Goal: Find specific page/section: Find specific page/section

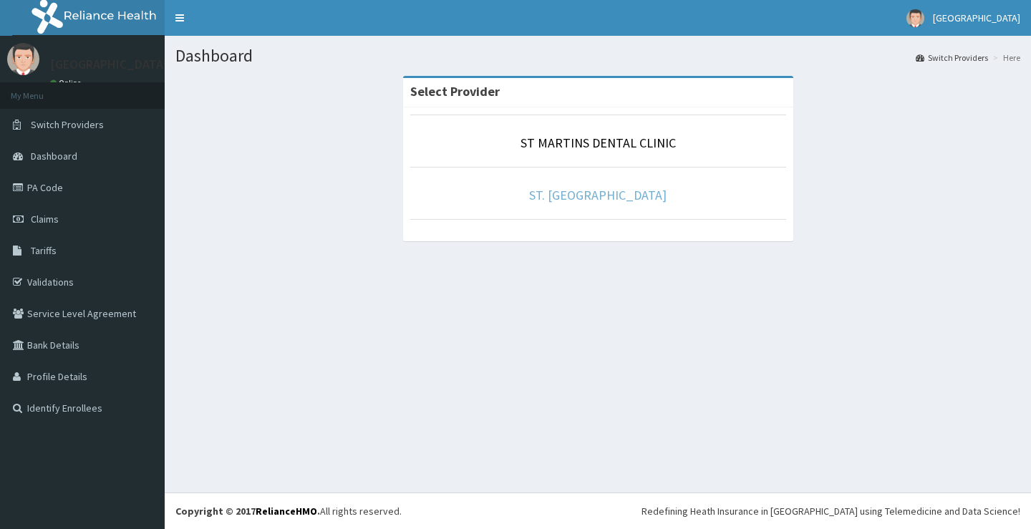
click at [569, 200] on link "ST. [GEOGRAPHIC_DATA]" at bounding box center [597, 195] width 137 height 16
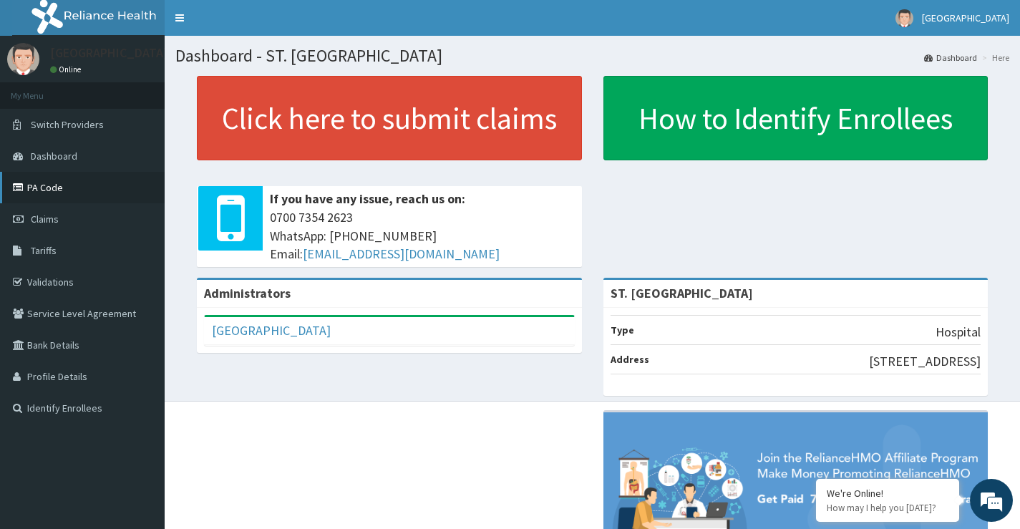
click at [68, 193] on link "PA Code" at bounding box center [82, 187] width 165 height 31
